Goal: Navigation & Orientation: Understand site structure

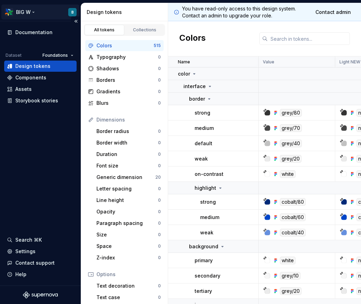
click at [8, 12] on html "BIG W B Documentation Dataset Foundations Design tokens Components Assets Story…" at bounding box center [180, 152] width 361 height 304
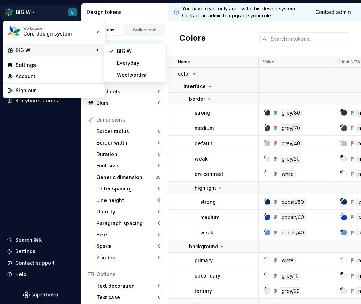
click at [70, 51] on div "BIG W" at bounding box center [55, 50] width 79 height 7
click at [123, 74] on div "Woolworths" at bounding box center [139, 74] width 45 height 7
